Goal: Task Accomplishment & Management: Manage account settings

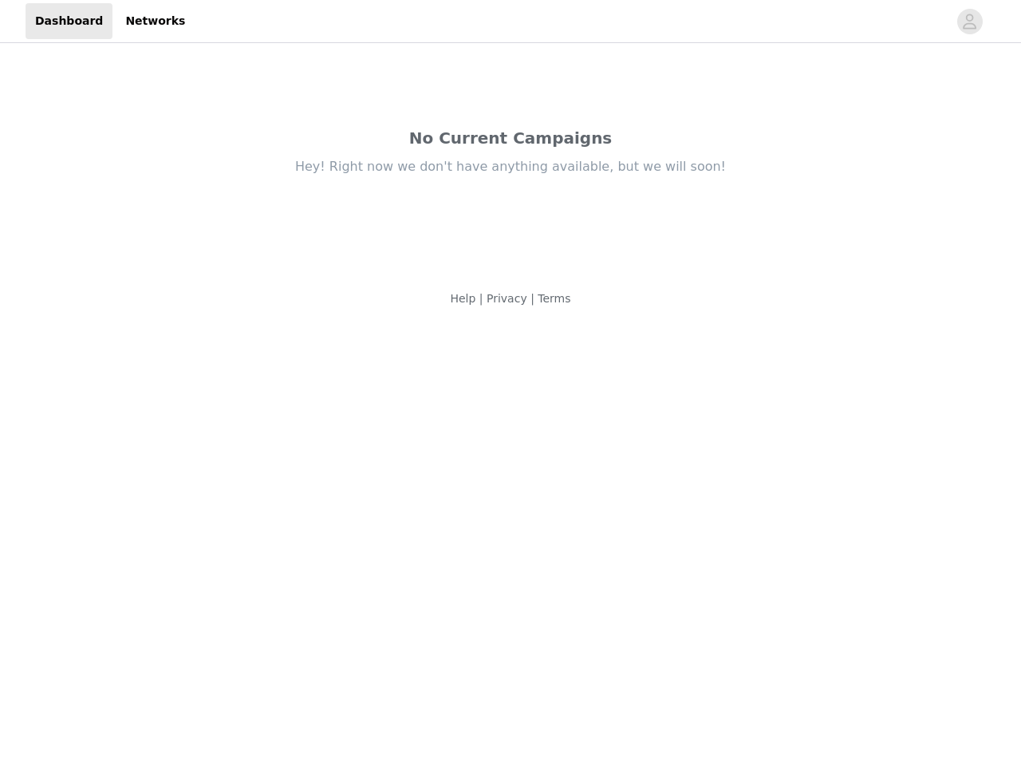
click at [511, 383] on body "Dashboard Networks No Current Campaigns Hey! Right now we don't have anything a…" at bounding box center [510, 383] width 1021 height 766
click at [511, 163] on div "Hey! Right now we don't have anything available, but we will soon!" at bounding box center [511, 167] width 670 height 18
click at [511, 22] on div at bounding box center [571, 21] width 753 height 36
click at [970, 22] on icon "avatar" at bounding box center [969, 22] width 15 height 26
